Goal: Task Accomplishment & Management: Manage account settings

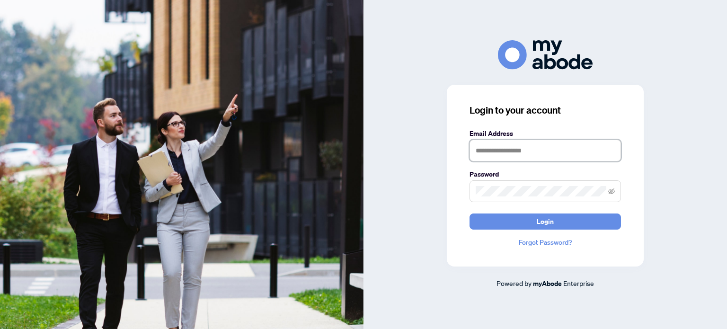
click at [504, 150] on input "text" at bounding box center [545, 151] width 151 height 22
type input "**********"
click at [470, 213] on button "Login" at bounding box center [545, 221] width 151 height 16
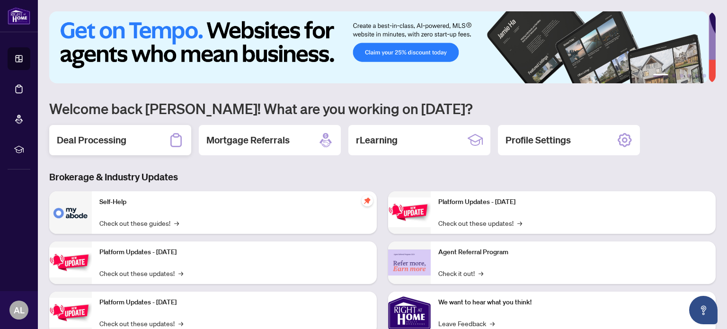
click at [123, 142] on h2 "Deal Processing" at bounding box center [92, 139] width 70 height 13
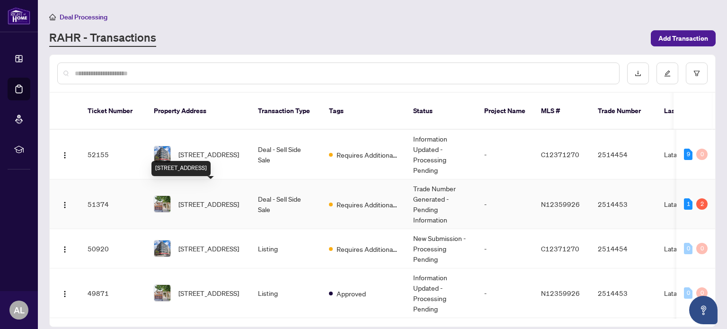
click at [212, 199] on span "101 Heathfield Ave, Markham, Ontario L6C 3C1, Canada" at bounding box center [208, 204] width 61 height 10
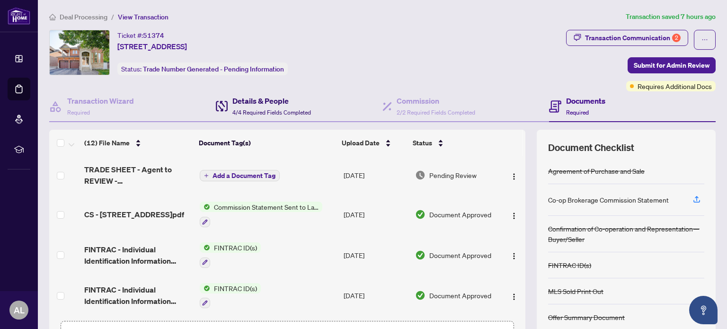
click at [259, 110] on span "4/4 Required Fields Completed" at bounding box center [271, 112] width 79 height 7
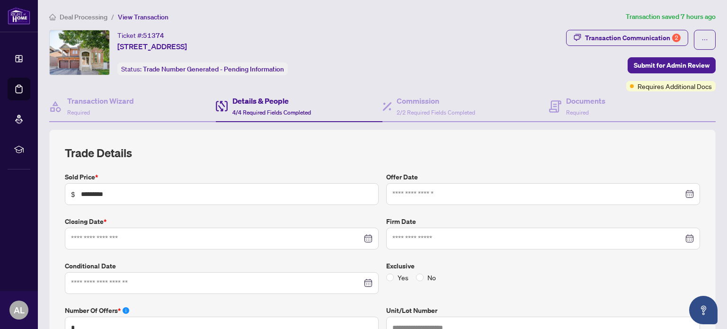
type input "**********"
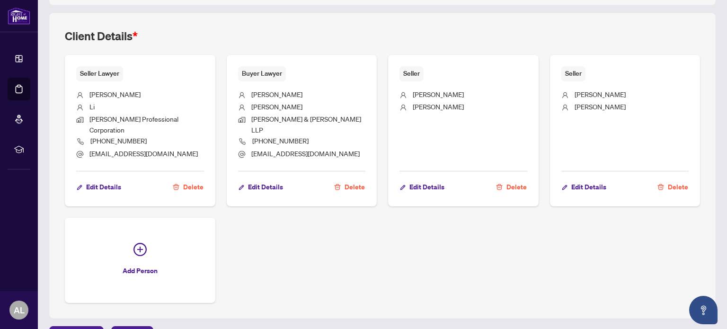
scroll to position [602, 0]
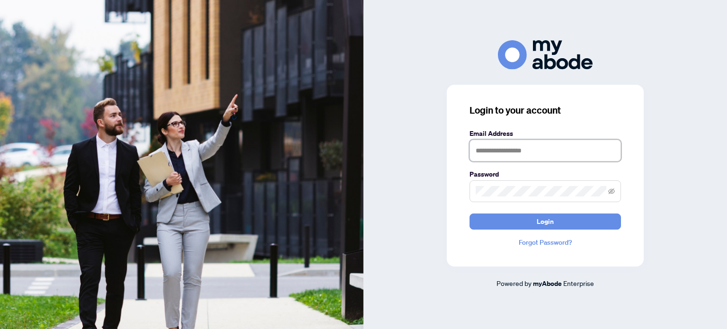
click at [483, 153] on input "text" at bounding box center [545, 151] width 151 height 22
type input "**********"
click at [470, 213] on button "Login" at bounding box center [545, 221] width 151 height 16
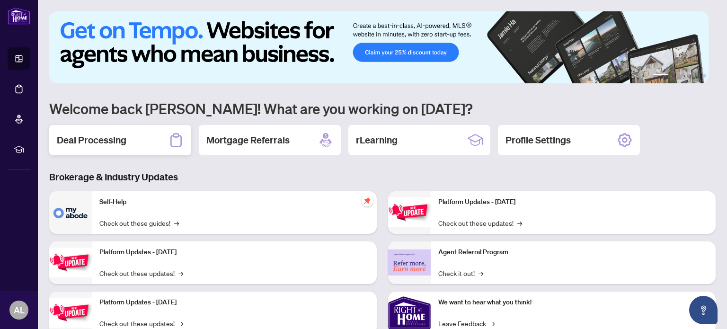
click at [121, 140] on h2 "Deal Processing" at bounding box center [92, 139] width 70 height 13
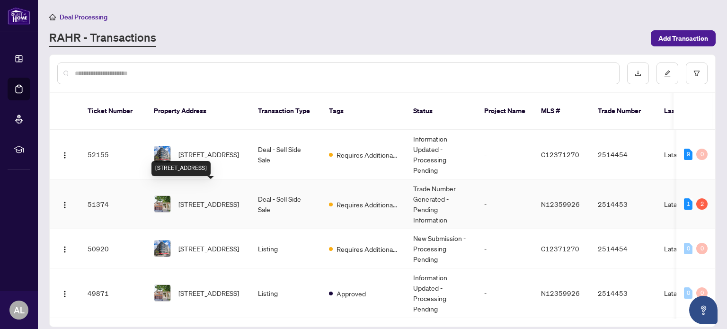
click at [213, 199] on span "[STREET_ADDRESS]" at bounding box center [208, 204] width 61 height 10
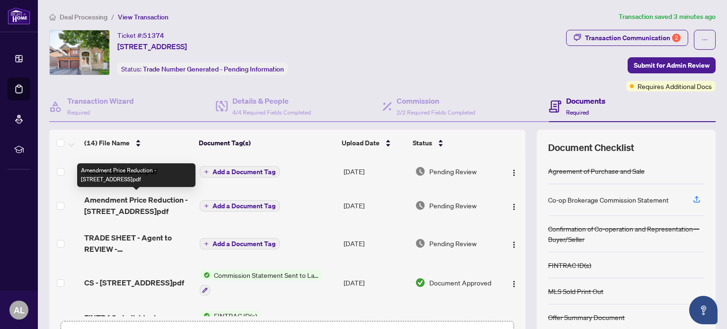
click at [145, 204] on span "Amendment Price Reduction - 101 Heathfield Ave.pdf" at bounding box center [137, 205] width 107 height 23
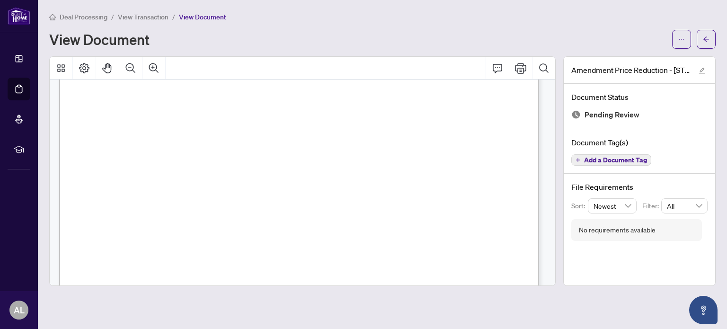
scroll to position [994, 0]
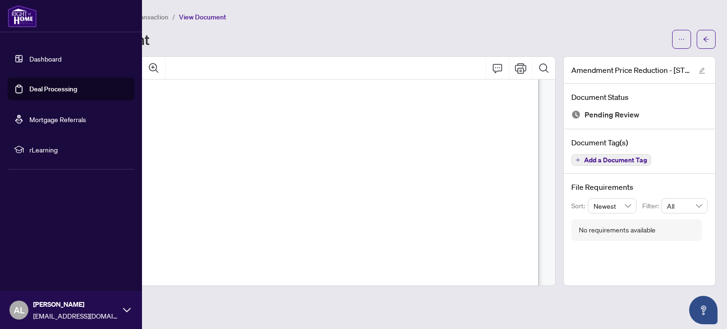
click at [9, 9] on img at bounding box center [22, 16] width 29 height 23
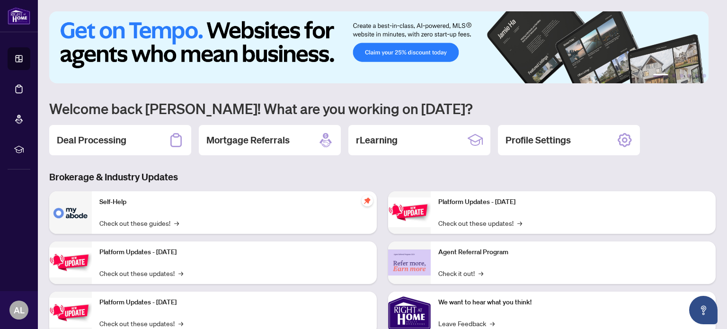
click at [147, 134] on div "Deal Processing" at bounding box center [120, 140] width 142 height 30
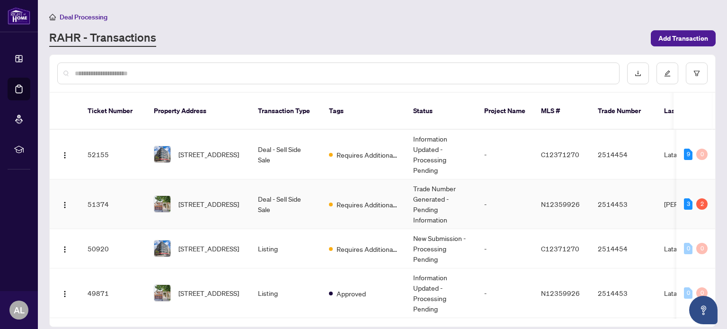
click at [239, 199] on span "101 Heathfield Ave, Markham, Ontario L6C 3C1, Canada" at bounding box center [208, 204] width 61 height 10
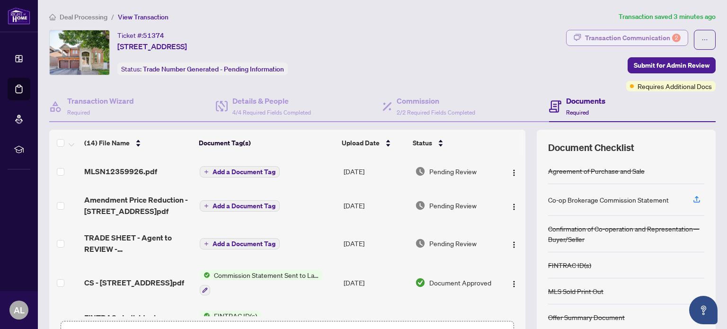
click at [624, 36] on div "Transaction Communication 2" at bounding box center [633, 37] width 96 height 15
